Goal: Information Seeking & Learning: Learn about a topic

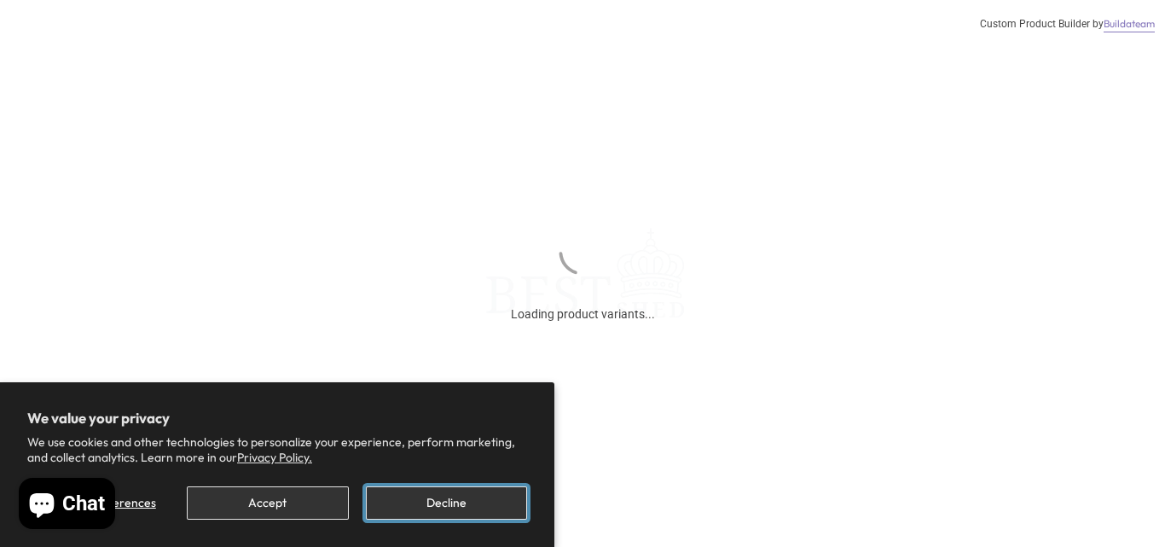
click at [466, 502] on button "Decline" at bounding box center [446, 502] width 161 height 33
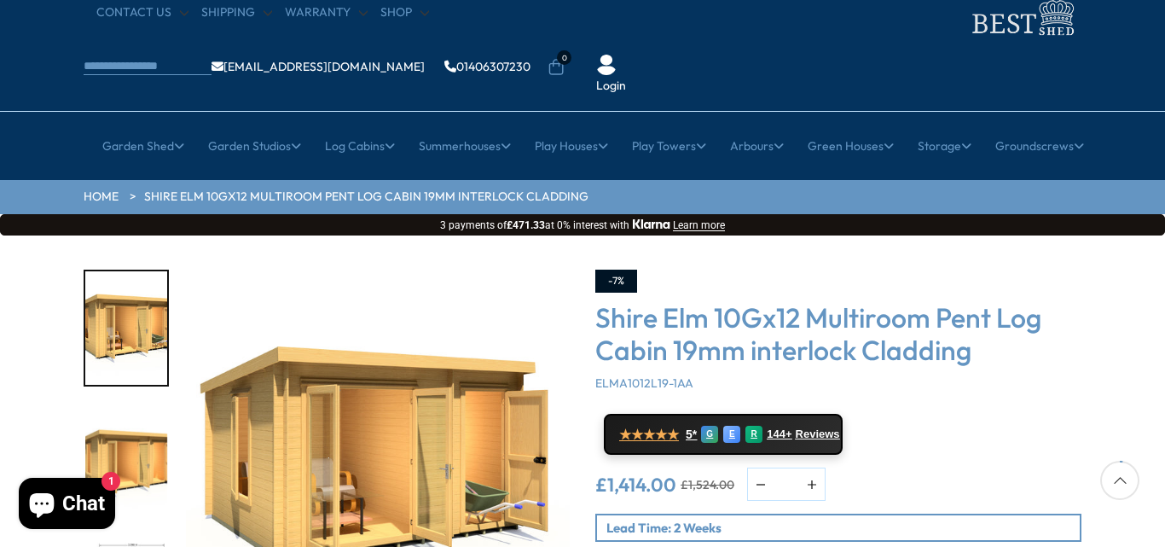
scroll to position [102, 0]
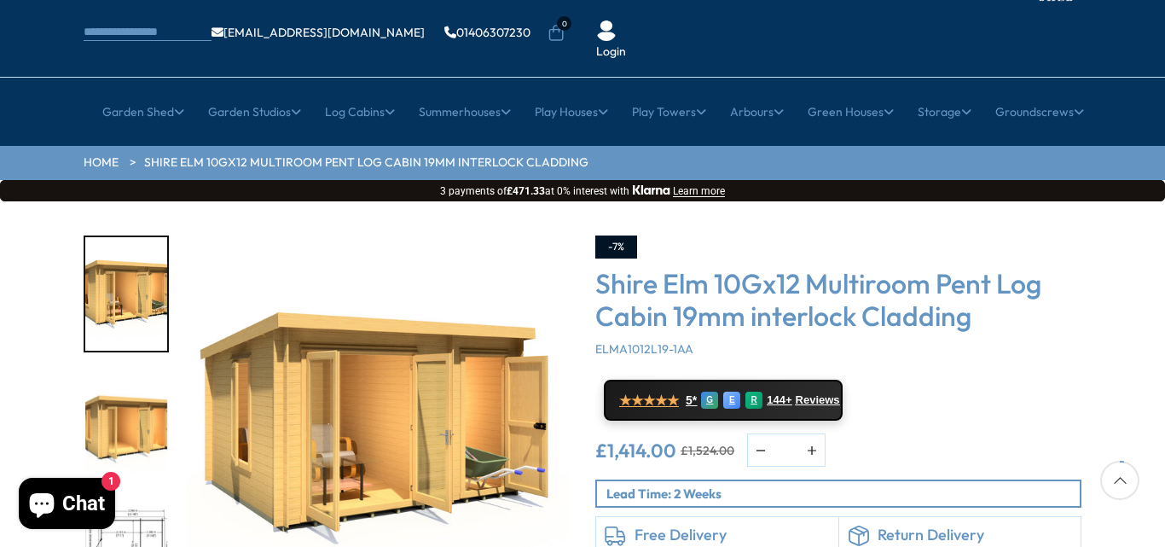
click at [122, 385] on img "2 / 10" at bounding box center [126, 427] width 82 height 113
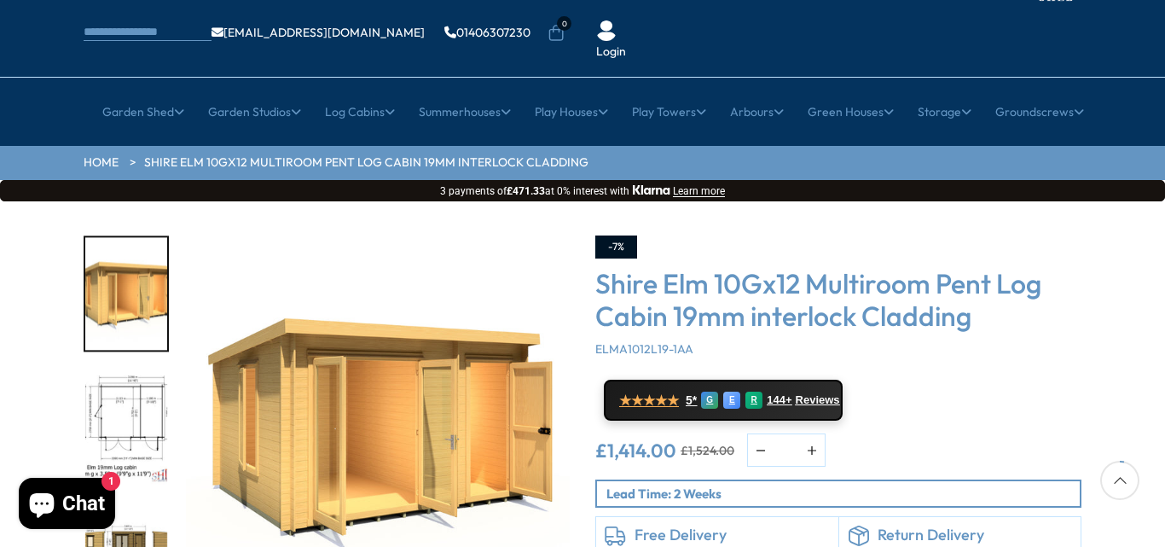
click at [144, 371] on img "3 / 10" at bounding box center [126, 427] width 82 height 113
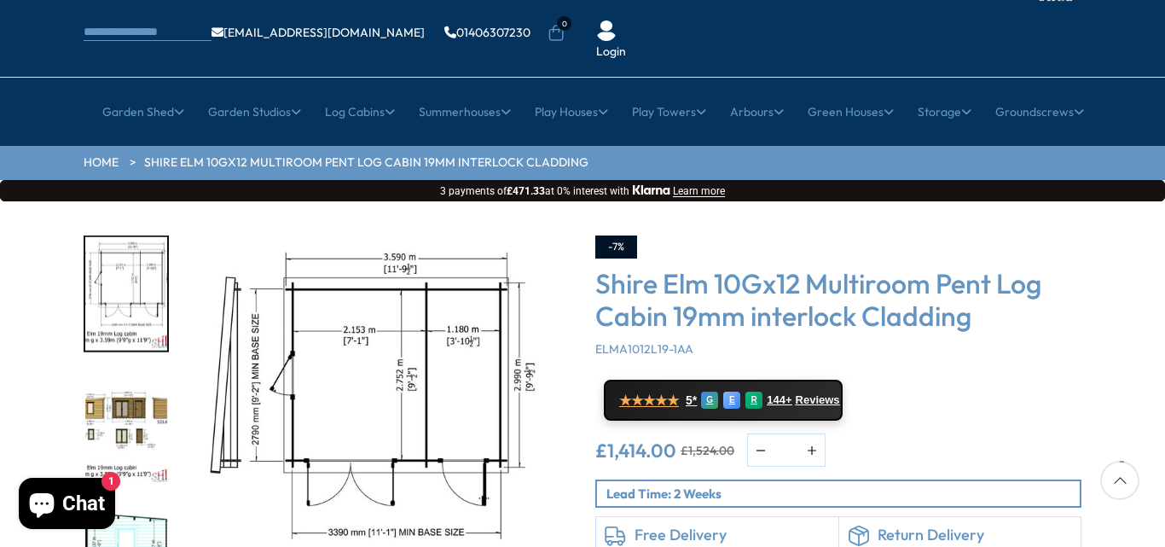
click at [153, 371] on img "4 / 10" at bounding box center [126, 427] width 82 height 113
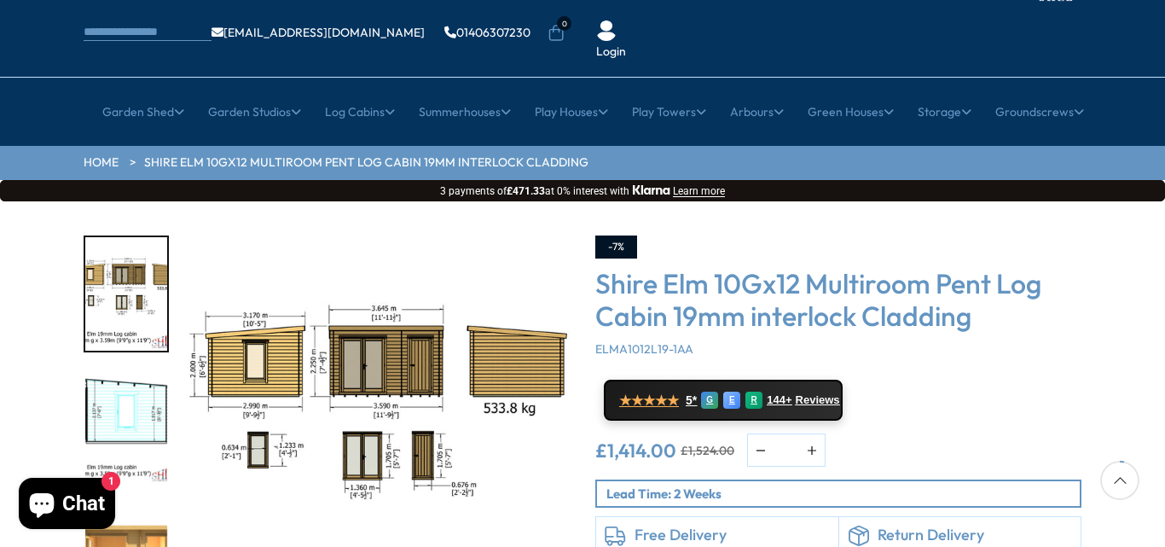
click at [145, 374] on img "5 / 10" at bounding box center [126, 427] width 82 height 113
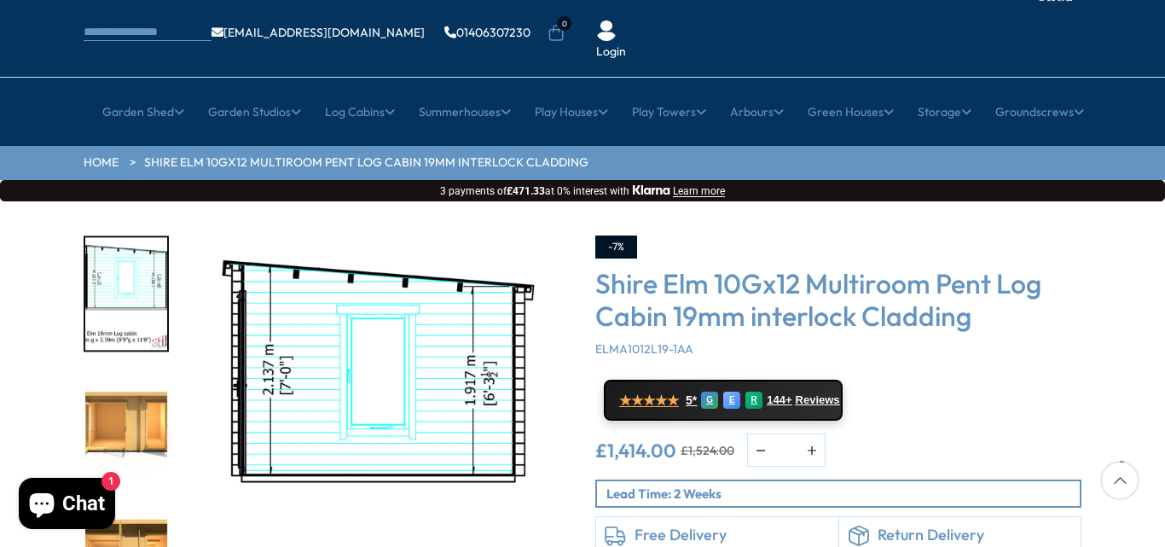
click at [143, 385] on img "6 / 10" at bounding box center [126, 427] width 82 height 113
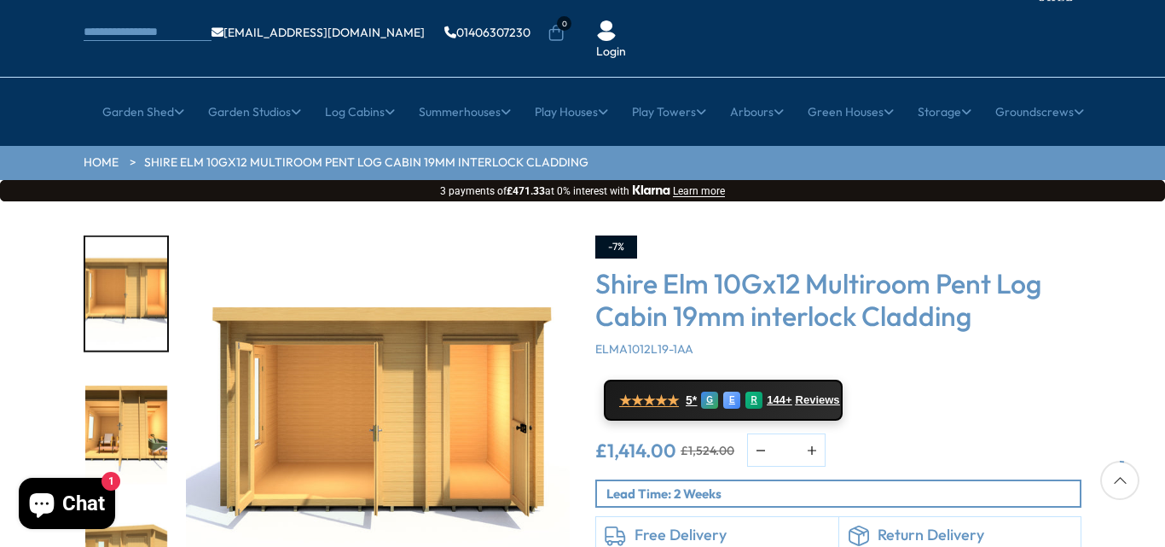
click at [143, 385] on img "7 / 10" at bounding box center [126, 427] width 82 height 113
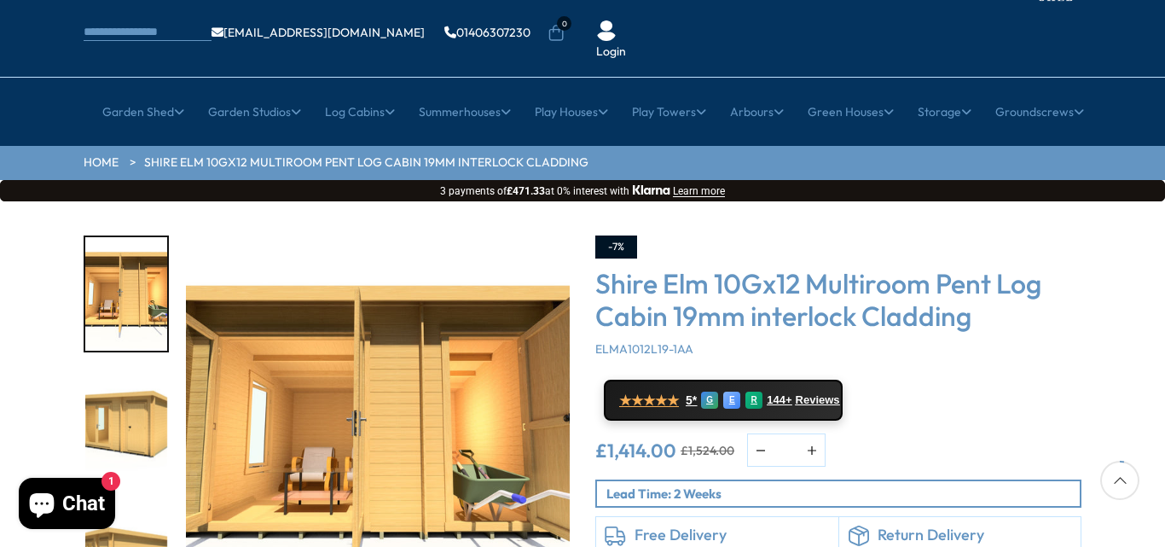
click at [143, 385] on img "8 / 10" at bounding box center [126, 427] width 82 height 113
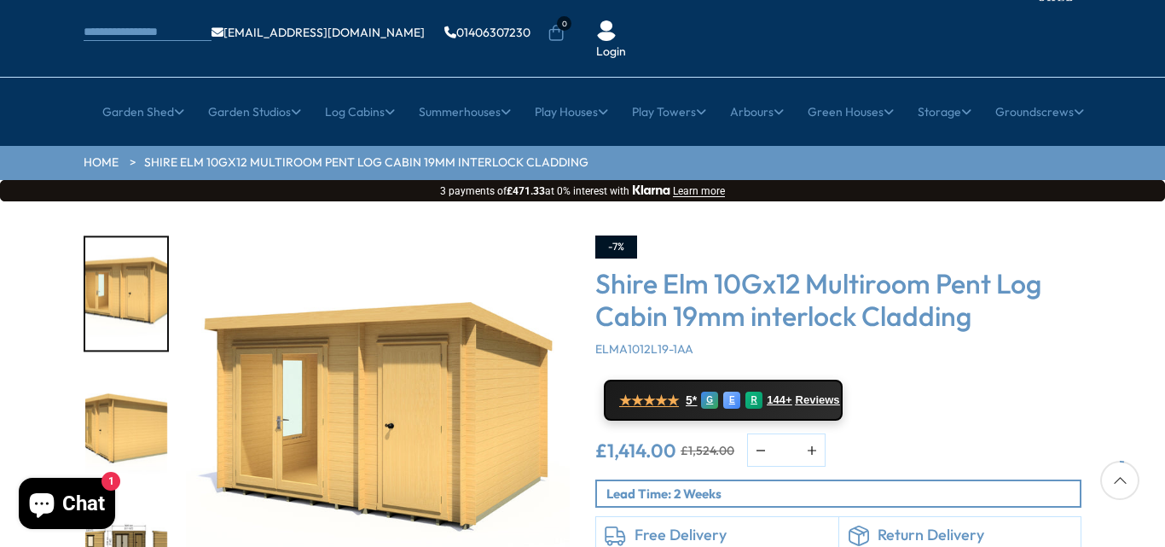
click at [143, 385] on img "9 / 10" at bounding box center [126, 427] width 82 height 113
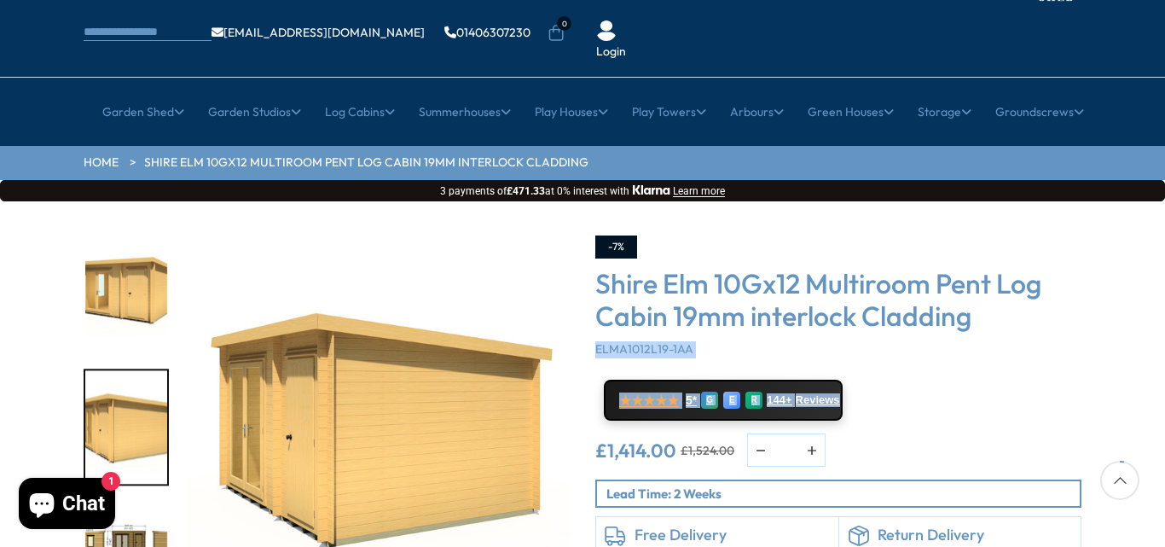
drag, startPoint x: 1016, startPoint y: 355, endPoint x: 1022, endPoint y: 263, distance: 92.3
click at [1022, 263] on div "-7% Shire Elm 10Gx12 Multiroom Pent Log Cabin 19mm interlock Cladding ELMA1012L…" at bounding box center [838, 413] width 486 height 357
